Goal: Transaction & Acquisition: Download file/media

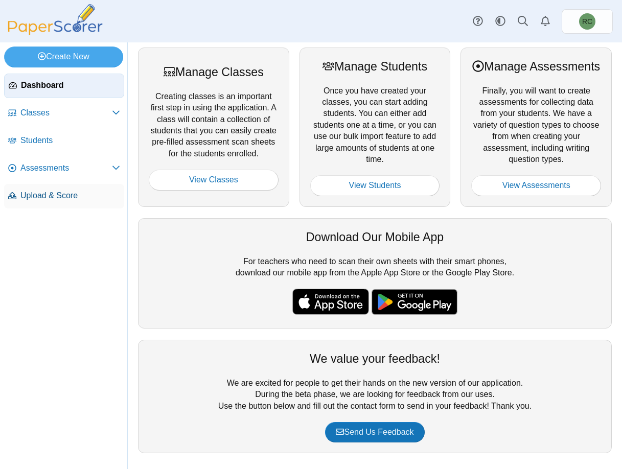
click at [39, 194] on span "Upload & Score" at bounding box center [70, 195] width 100 height 11
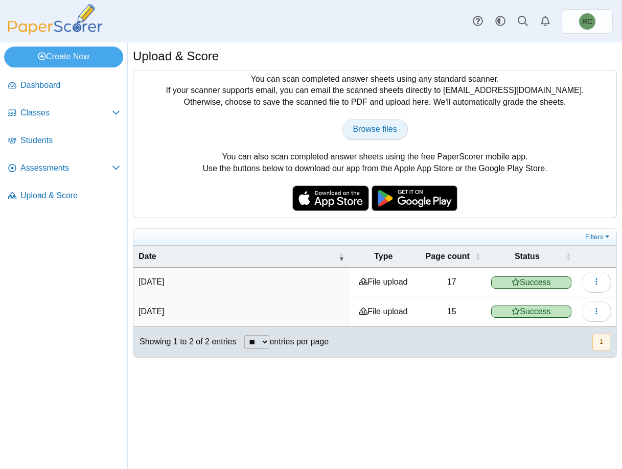
click at [372, 132] on span "Browse files" at bounding box center [374, 129] width 44 height 9
type input "**********"
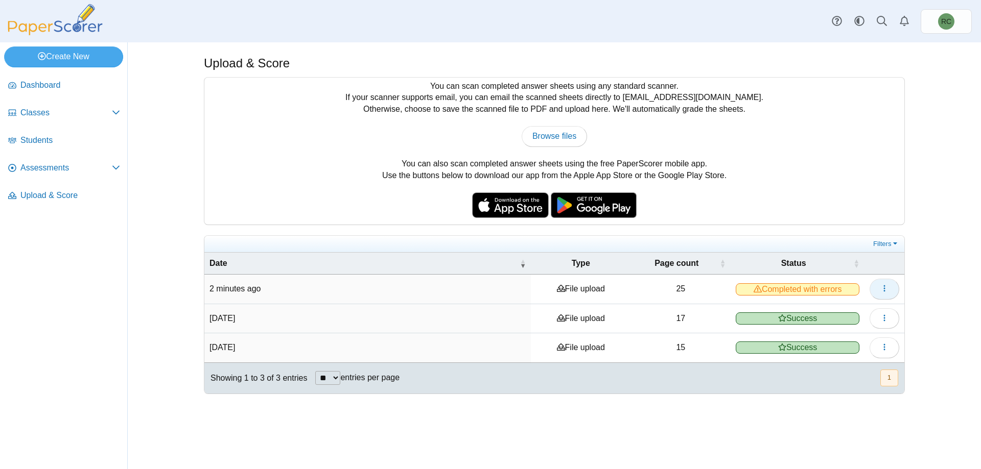
click at [621, 290] on button "button" at bounding box center [884, 289] width 30 height 20
click at [621, 310] on link "View scanned pages" at bounding box center [837, 311] width 123 height 15
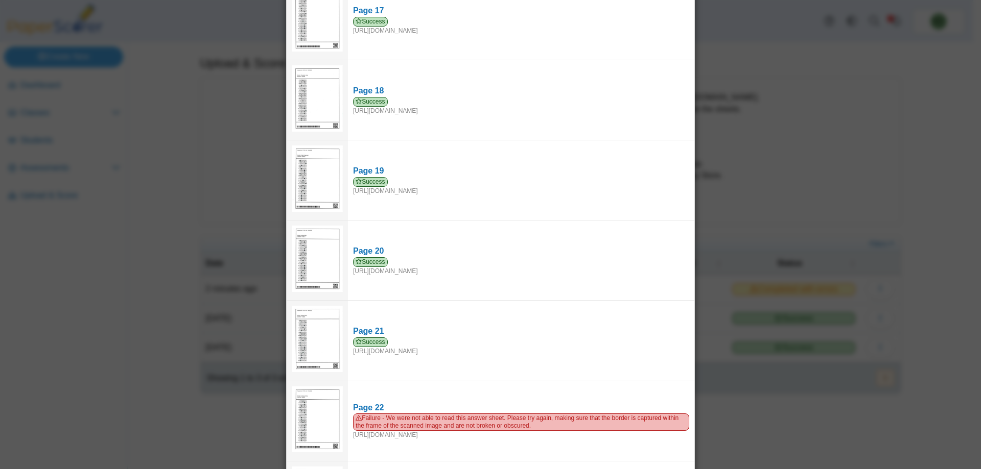
scroll to position [1533, 0]
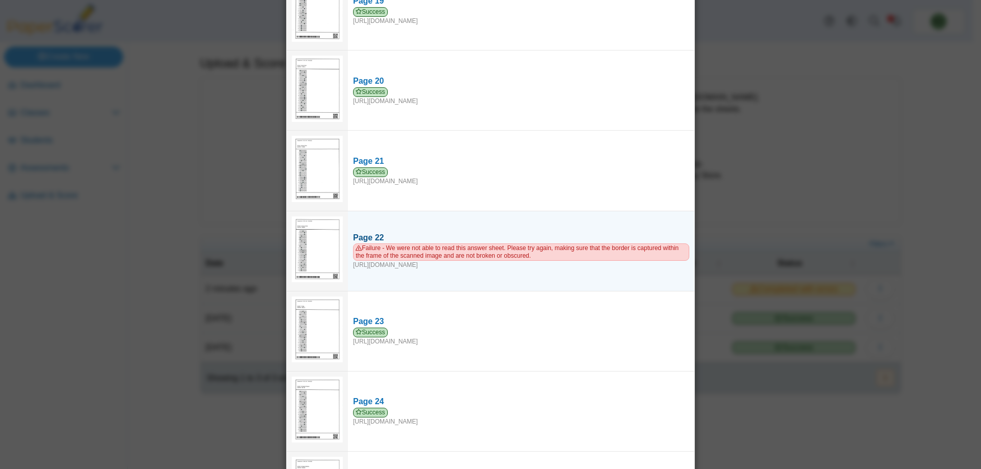
click at [366, 232] on div "Page 22" at bounding box center [521, 237] width 336 height 11
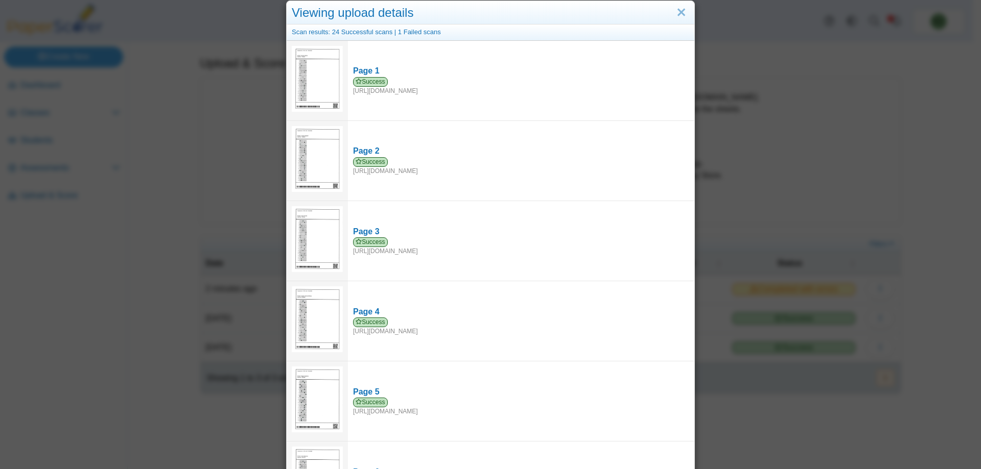
scroll to position [0, 0]
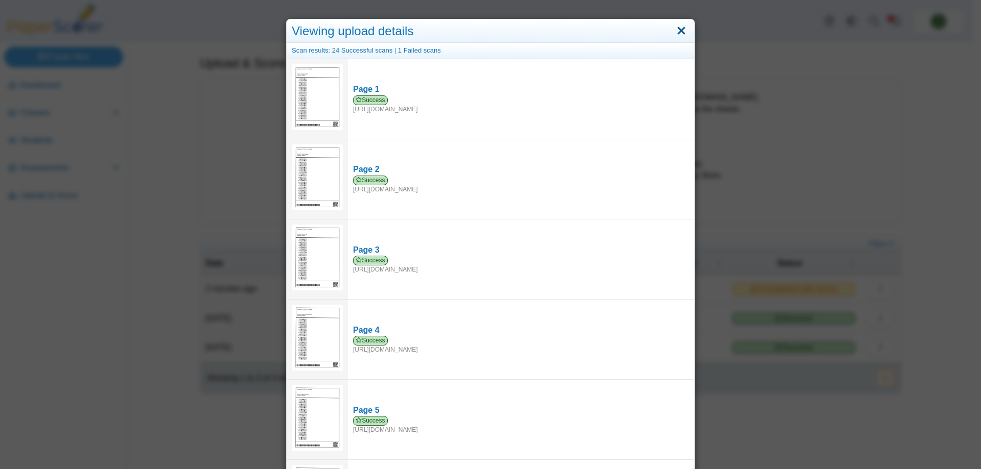
click at [621, 27] on link "Close" at bounding box center [681, 30] width 16 height 17
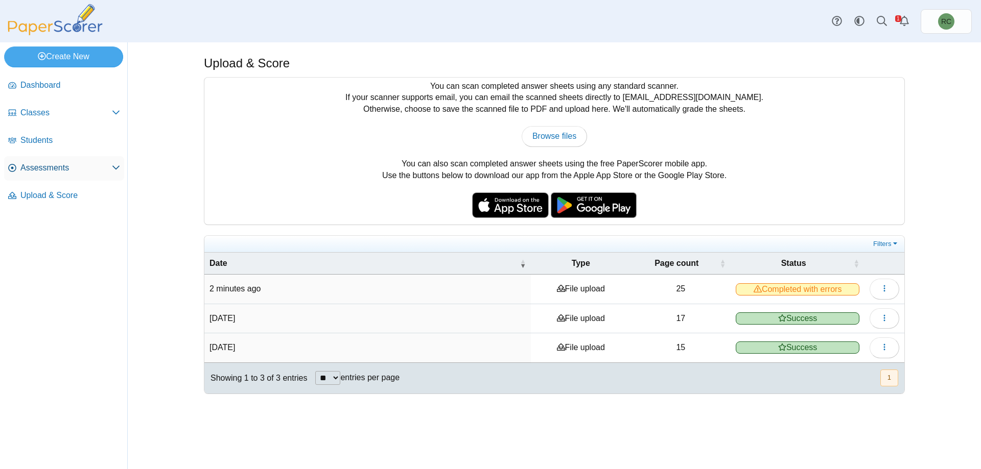
click at [57, 166] on span "Assessments" at bounding box center [65, 167] width 91 height 11
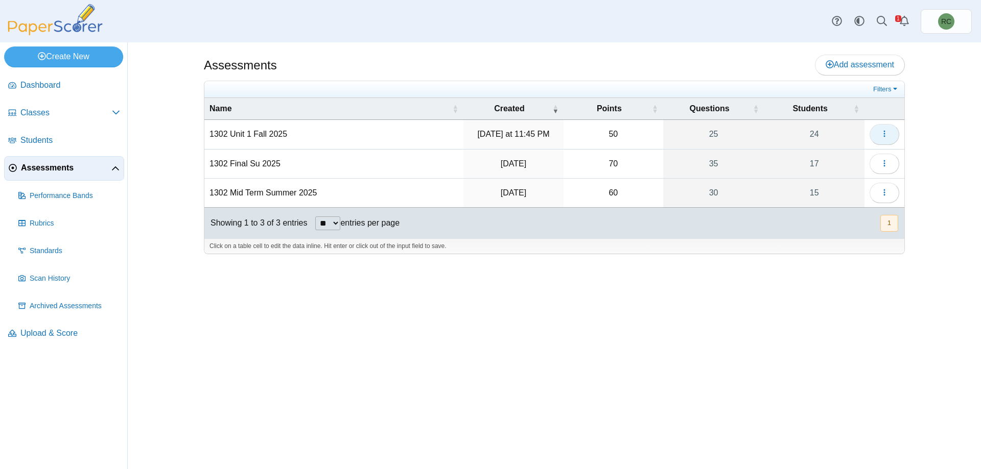
click at [883, 132] on icon "button" at bounding box center [884, 134] width 8 height 8
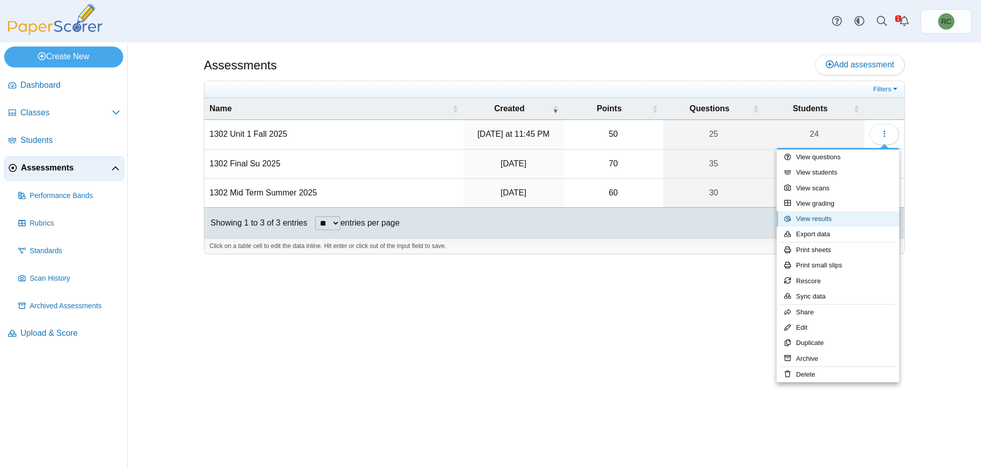
click at [812, 222] on link "View results" at bounding box center [837, 218] width 123 height 15
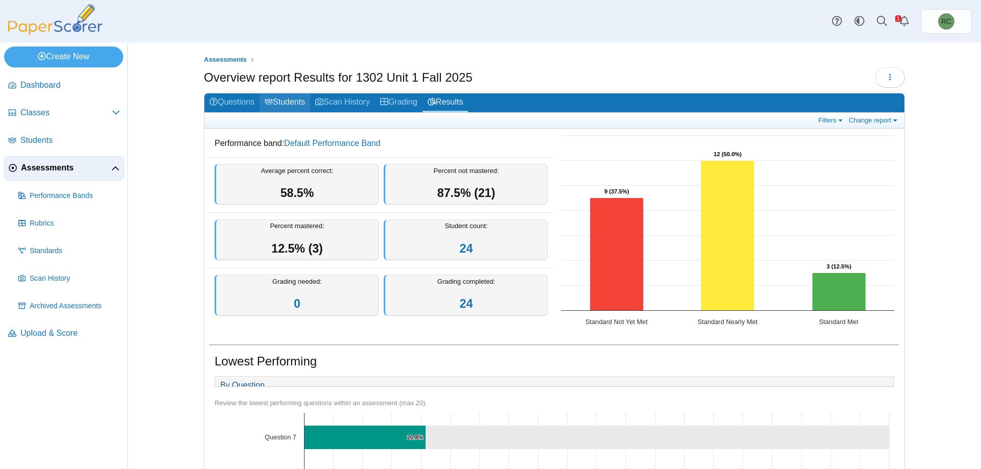
click at [276, 102] on link "Students" at bounding box center [285, 102] width 51 height 19
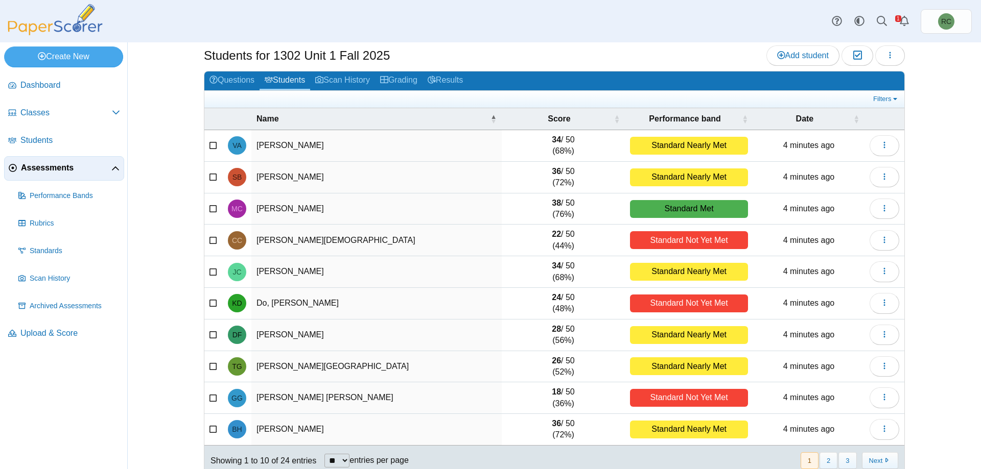
scroll to position [39, 0]
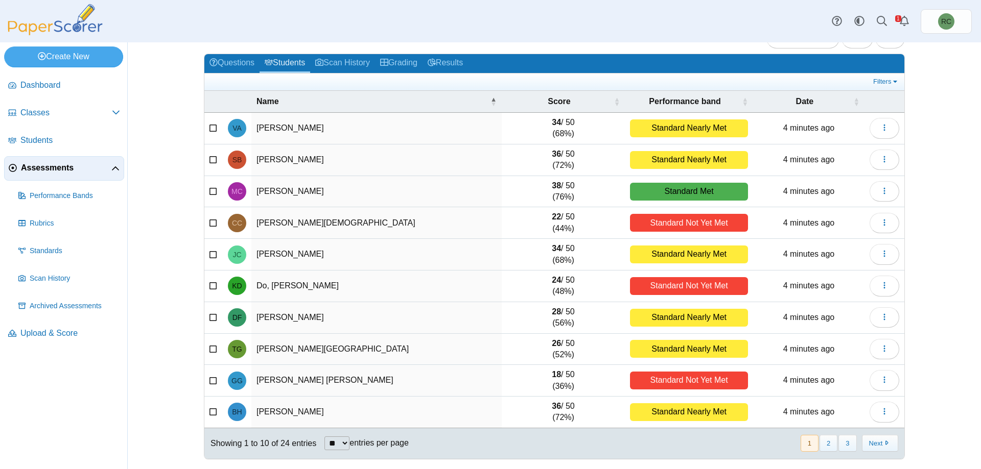
click at [342, 440] on select "** ** ** ***" at bounding box center [336, 444] width 25 height 14
select select "**"
click at [324, 437] on select "** ** ** ***" at bounding box center [336, 444] width 25 height 14
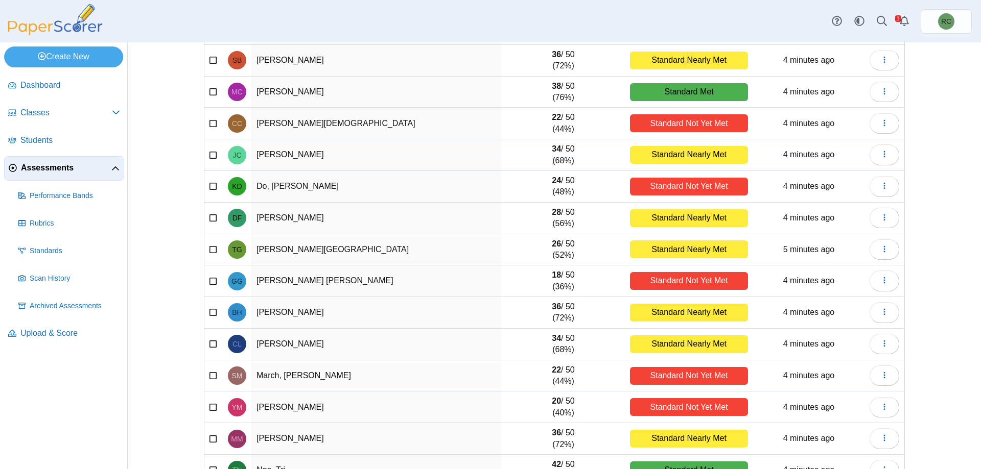
scroll to position [0, 0]
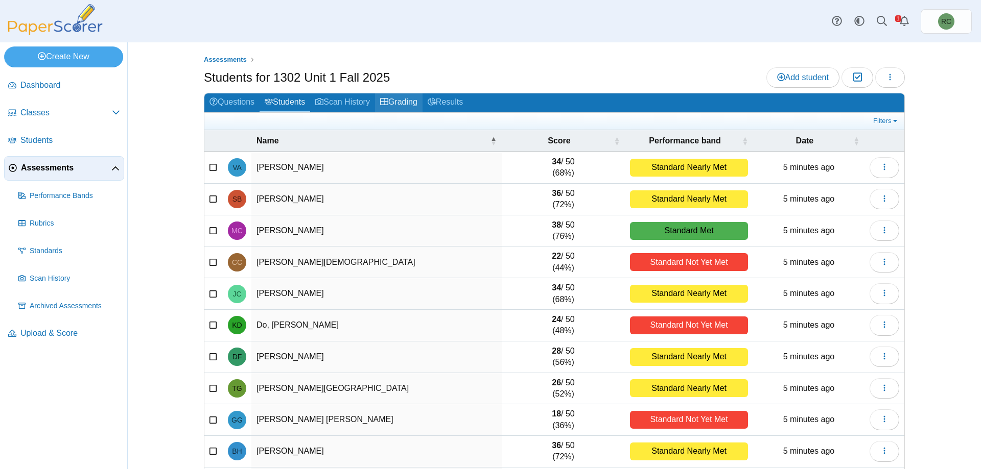
click at [391, 101] on link "Grading" at bounding box center [399, 102] width 48 height 19
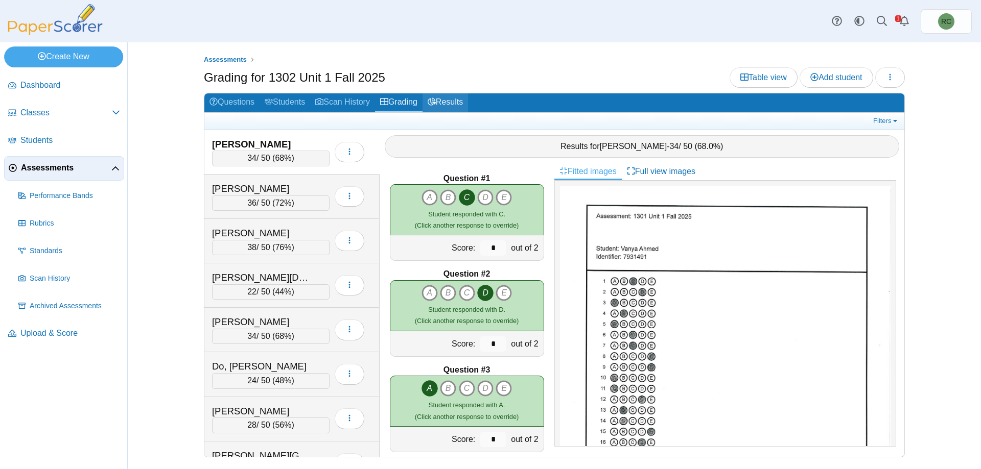
click at [445, 99] on link "Results" at bounding box center [444, 102] width 45 height 19
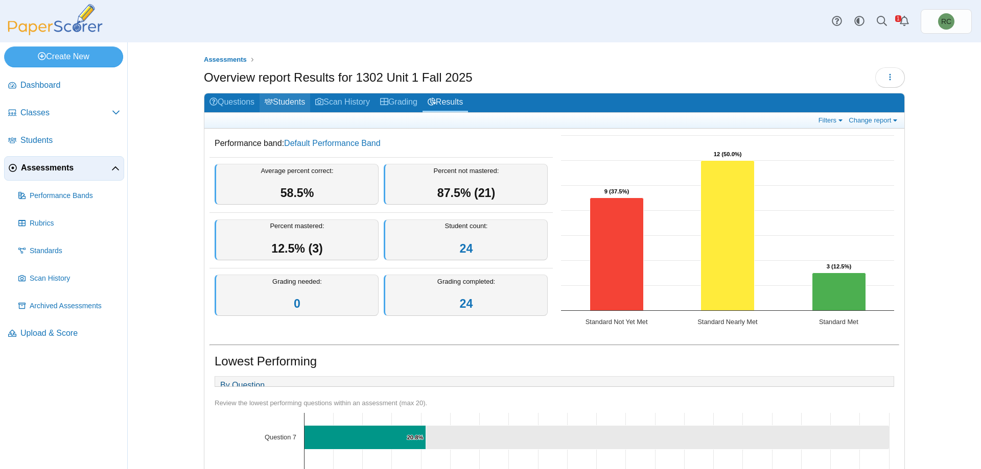
click at [292, 101] on link "Students" at bounding box center [285, 102] width 51 height 19
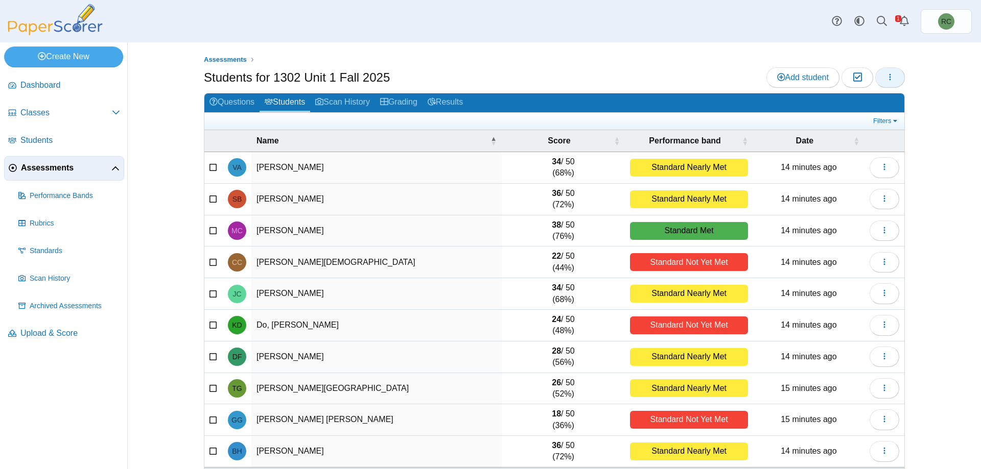
click at [892, 78] on button "button" at bounding box center [890, 77] width 30 height 20
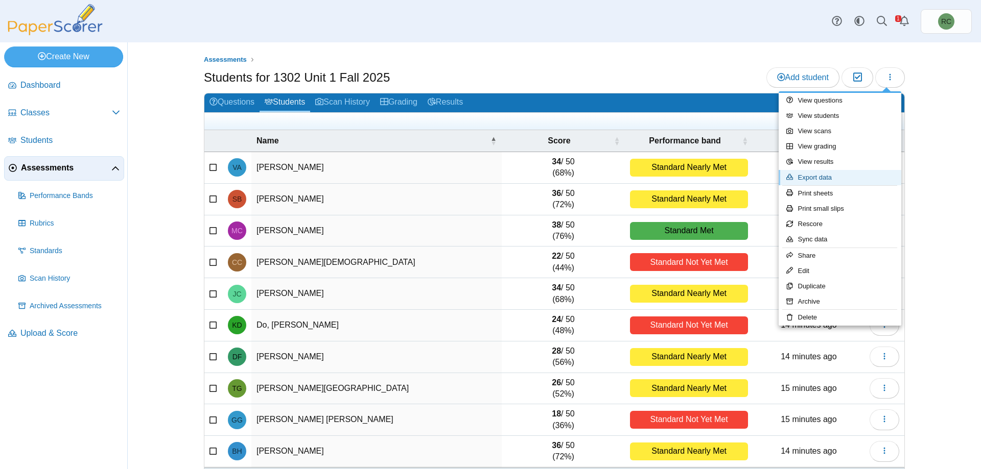
click at [816, 177] on link "Export data" at bounding box center [840, 177] width 123 height 15
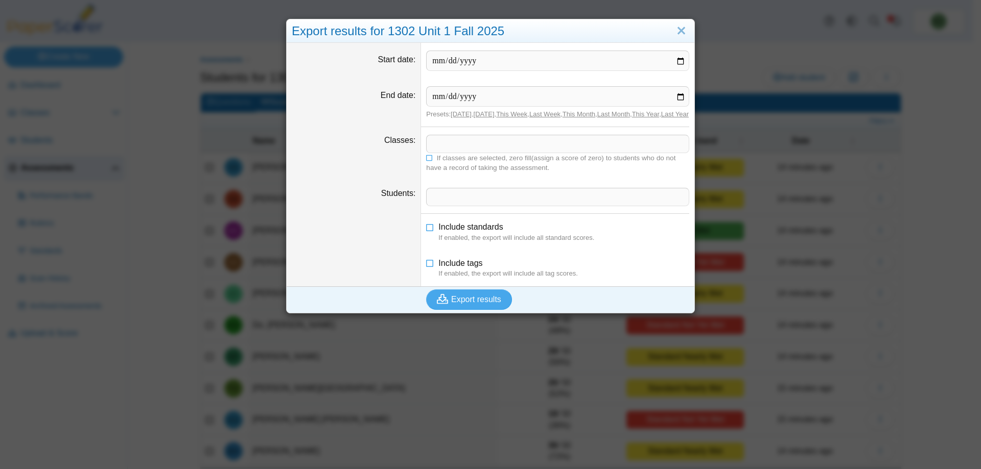
click at [456, 115] on link "[DATE]" at bounding box center [461, 114] width 21 height 8
type input "**********"
click at [454, 304] on span "Export results" at bounding box center [476, 299] width 50 height 9
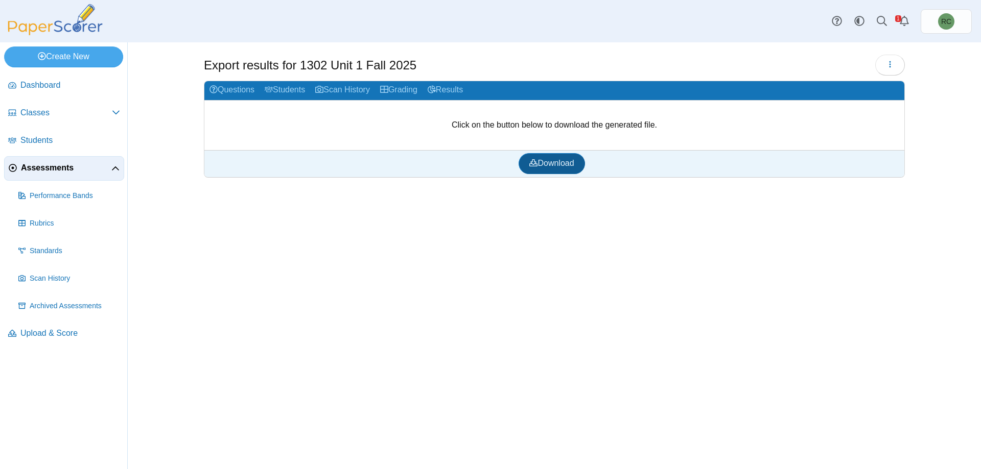
click at [542, 161] on span "Download" at bounding box center [551, 163] width 44 height 9
